Goal: Task Accomplishment & Management: Manage account settings

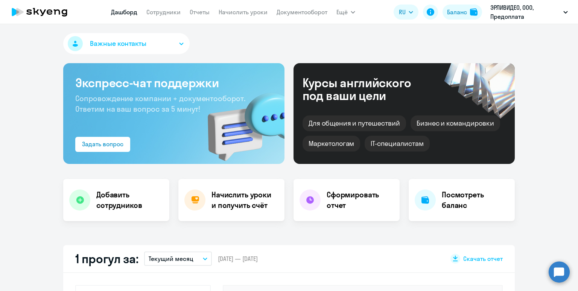
select select "30"
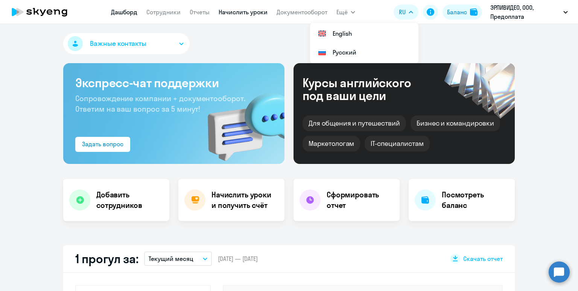
click at [236, 14] on link "Начислить уроки" at bounding box center [243, 12] width 49 height 8
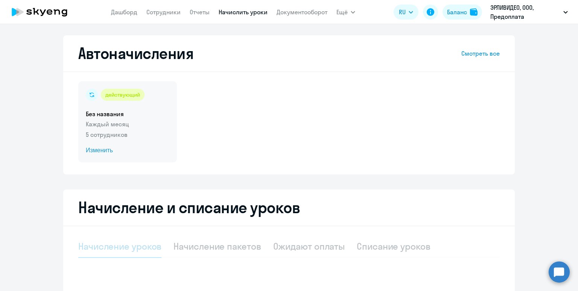
select select "10"
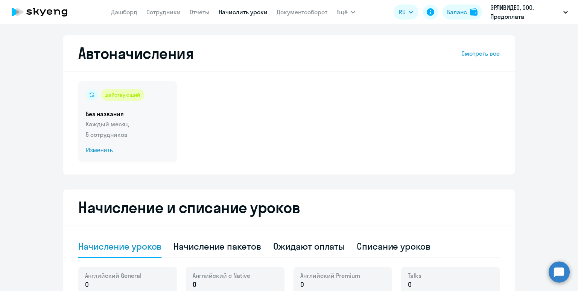
click at [151, 124] on p "Каждый месяц" at bounding box center [128, 124] width 84 height 9
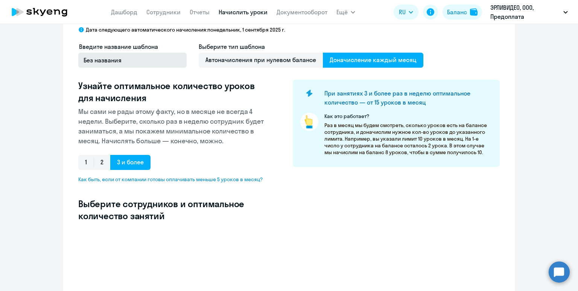
select select "10"
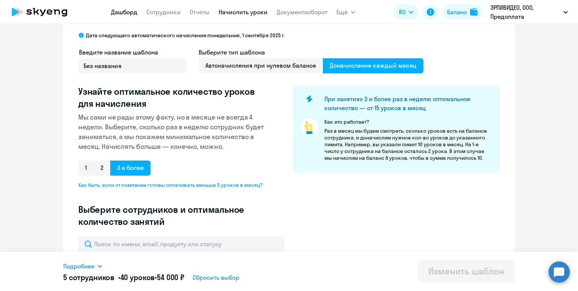
scroll to position [21, 0]
